Goal: Navigation & Orientation: Find specific page/section

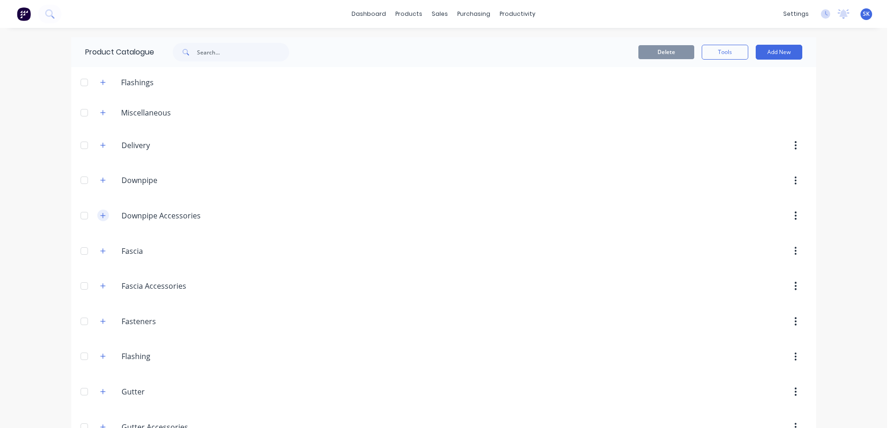
click at [101, 219] on button "button" at bounding box center [103, 215] width 12 height 12
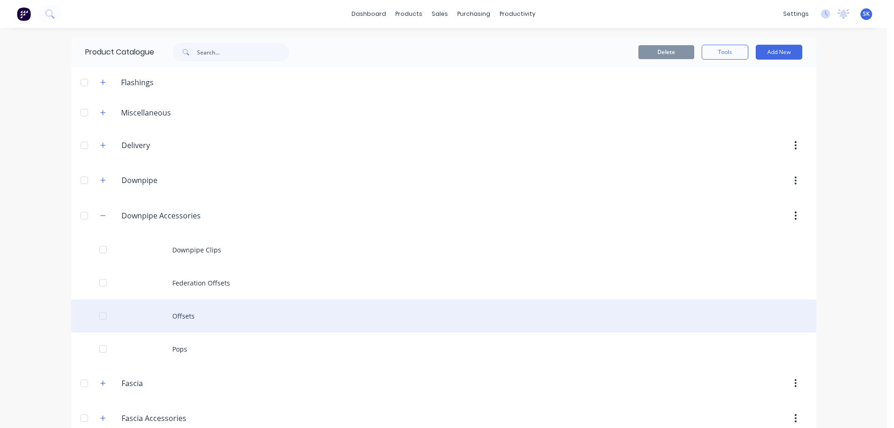
click at [193, 319] on div "Offsets" at bounding box center [443, 315] width 745 height 33
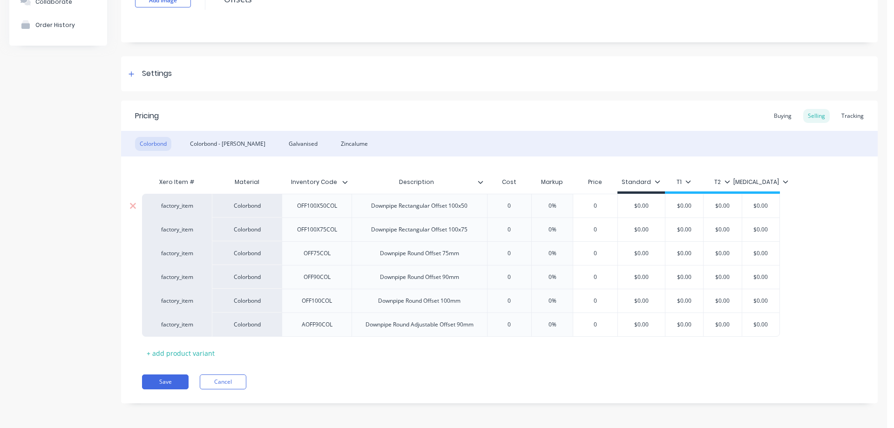
scroll to position [82, 0]
type textarea "x"
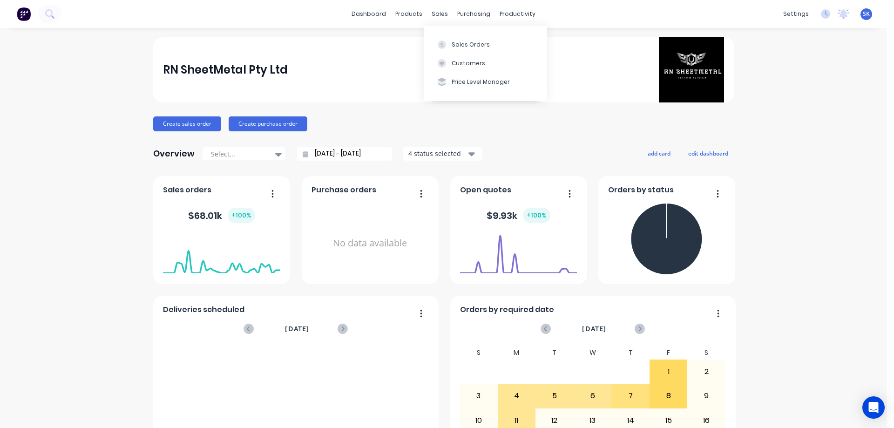
click at [440, 15] on div "sales" at bounding box center [440, 14] width 26 height 14
click at [454, 40] on div "Sales Orders" at bounding box center [471, 44] width 38 height 8
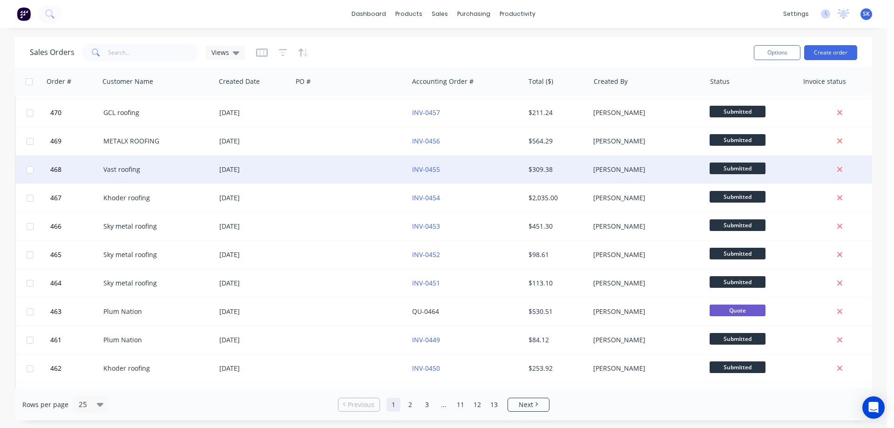
scroll to position [422, 0]
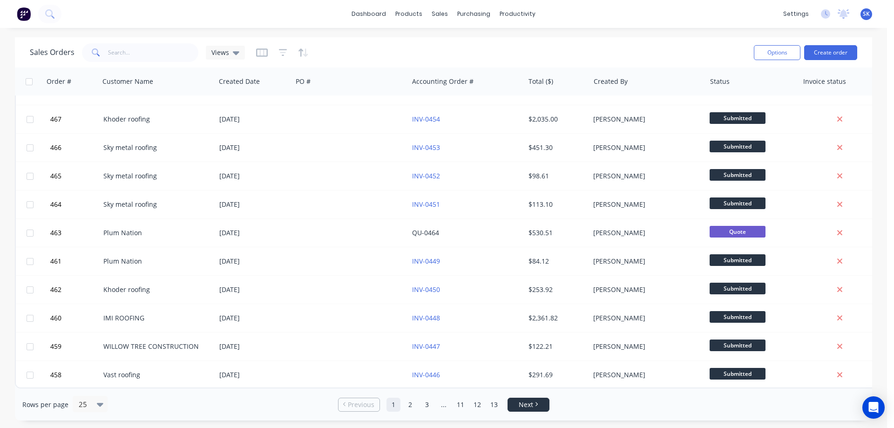
click at [522, 401] on span "Next" at bounding box center [526, 404] width 14 height 9
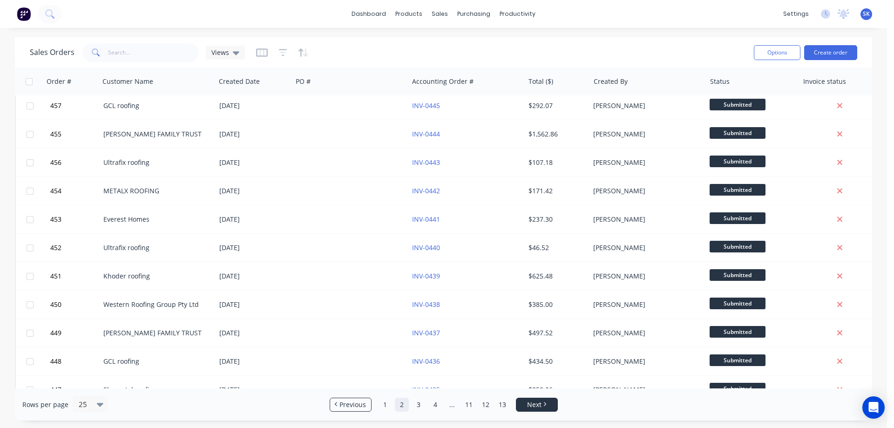
scroll to position [0, 0]
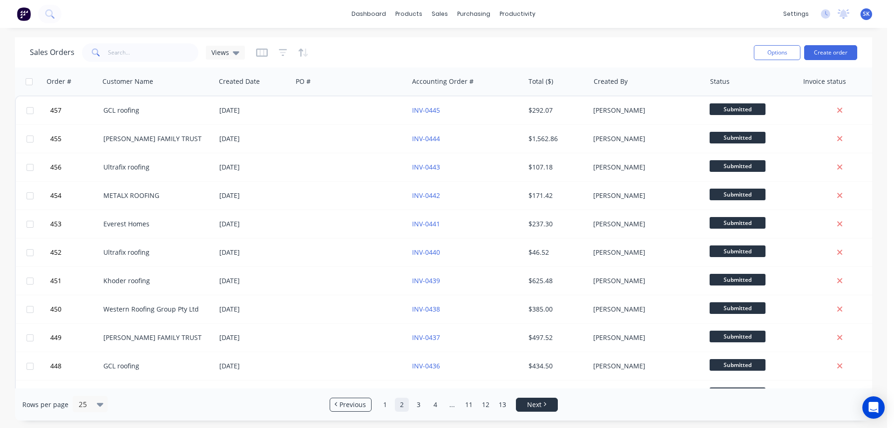
click at [522, 401] on link "Next" at bounding box center [536, 404] width 41 height 9
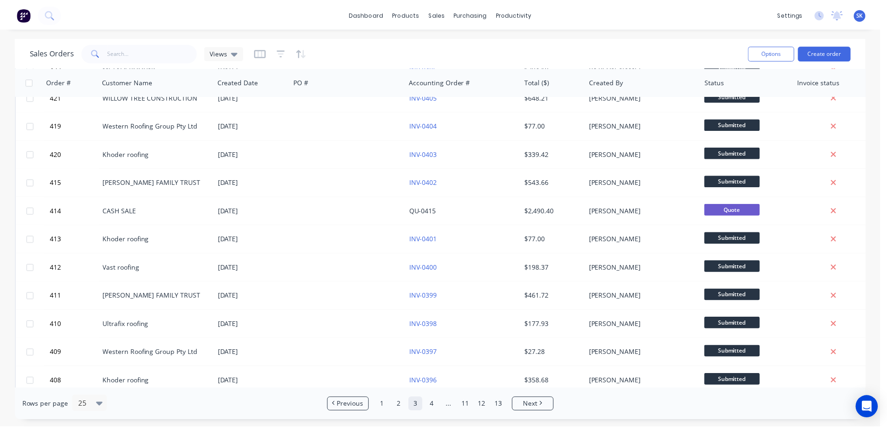
scroll to position [422, 0]
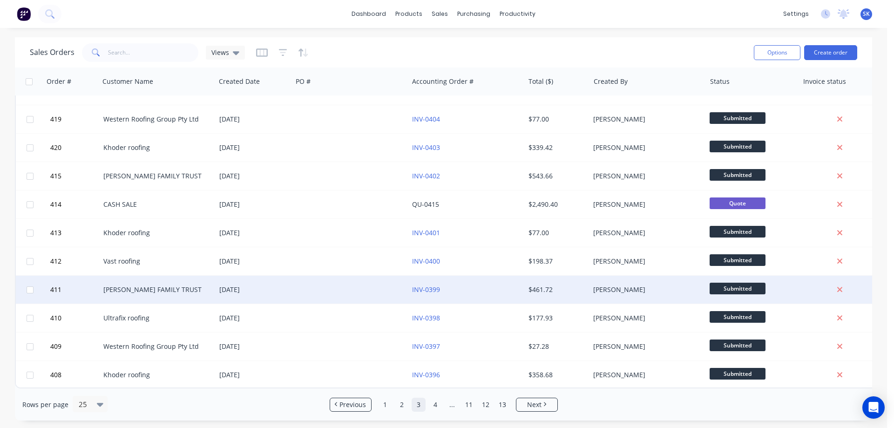
click at [159, 285] on div "[PERSON_NAME] FAMILY TRUST" at bounding box center [154, 289] width 103 height 9
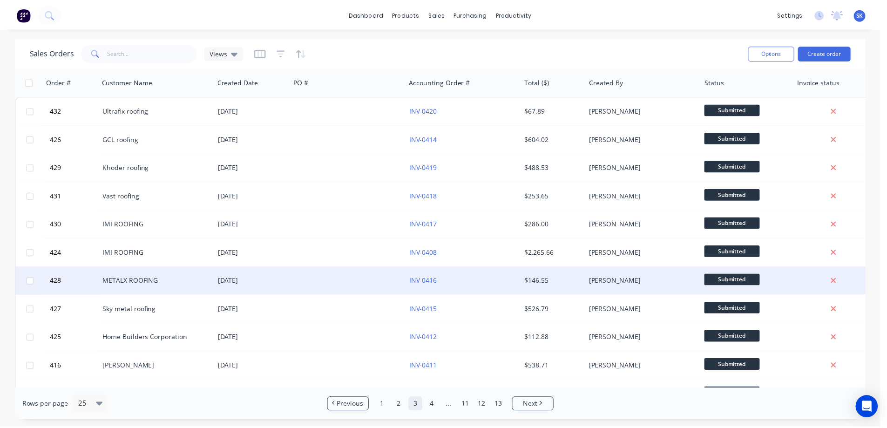
scroll to position [93, 0]
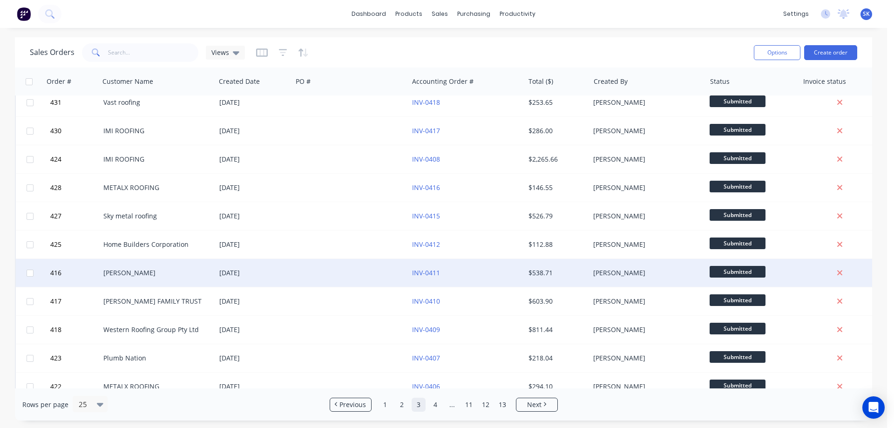
click at [365, 279] on div at bounding box center [350, 273] width 116 height 28
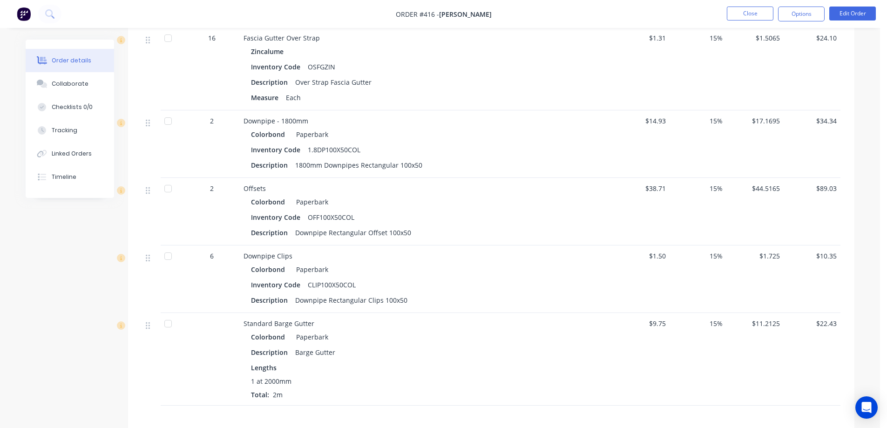
scroll to position [698, 0]
